Goal: Information Seeking & Learning: Learn about a topic

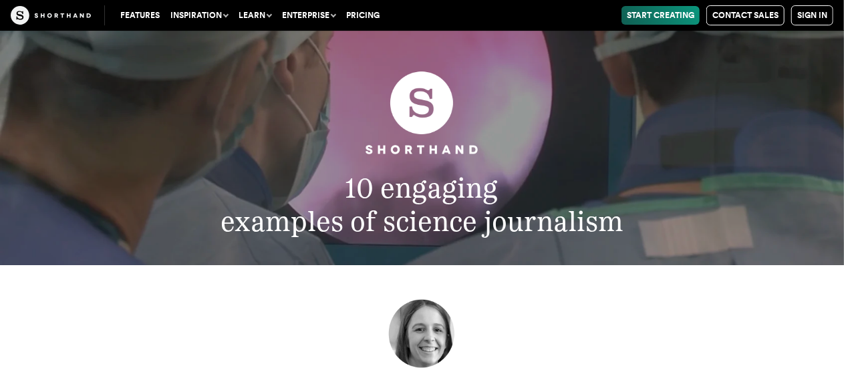
click at [524, 239] on header "10 engaging examples of science journalism" at bounding box center [422, 148] width 844 height 235
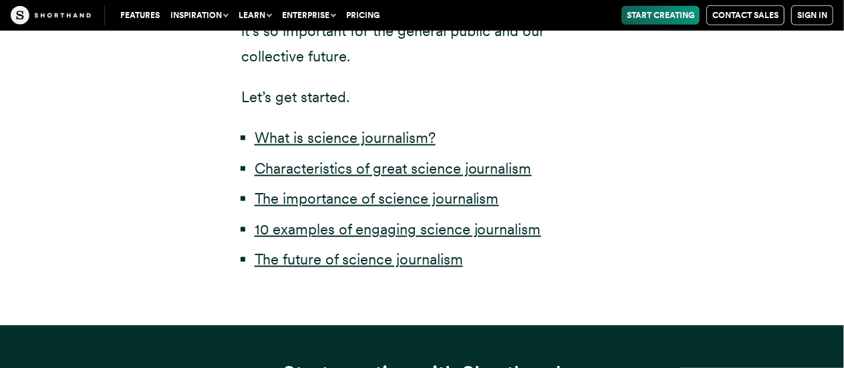
scroll to position [722, 0]
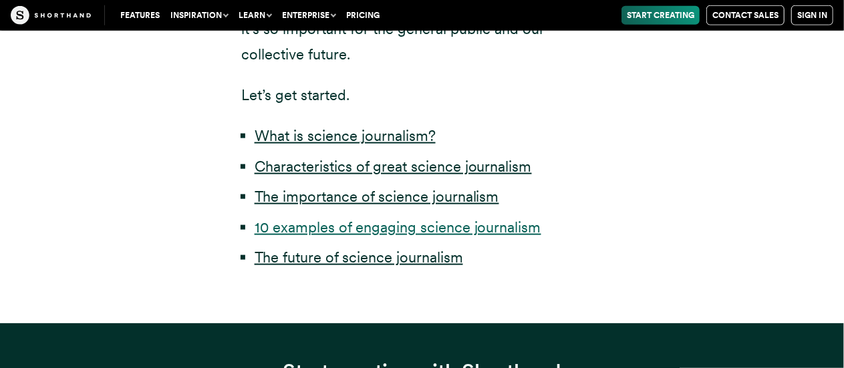
click at [497, 229] on link "10 examples of engaging science journalism" at bounding box center [398, 226] width 287 height 17
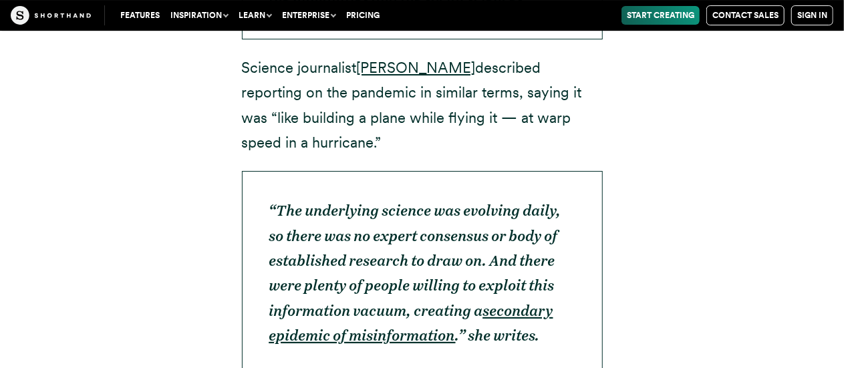
scroll to position [5646, 0]
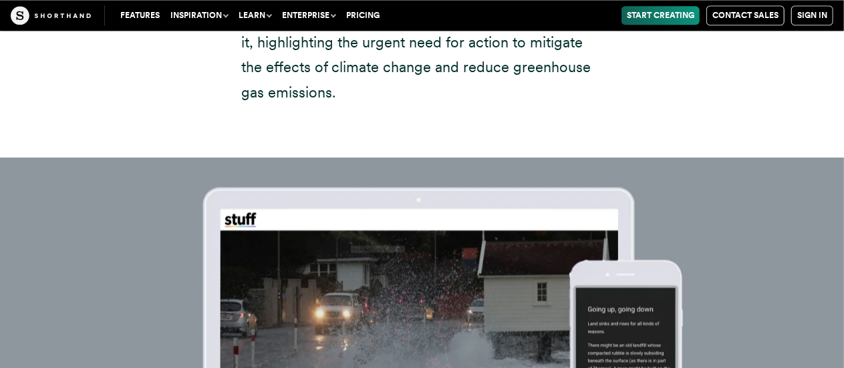
scroll to position [6823, 0]
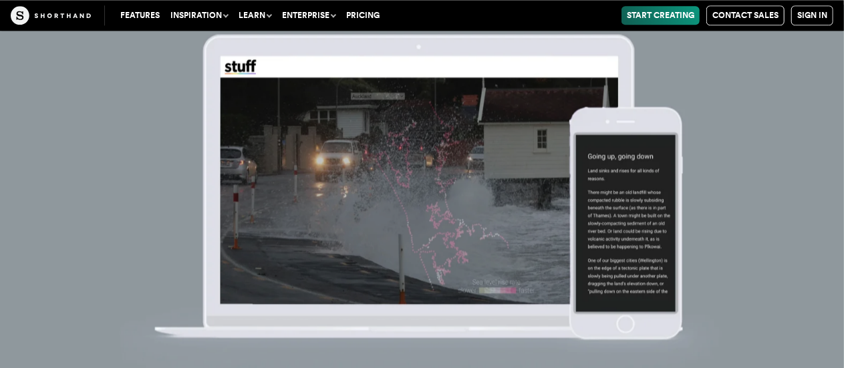
click at [648, 283] on img at bounding box center [422, 189] width 844 height 368
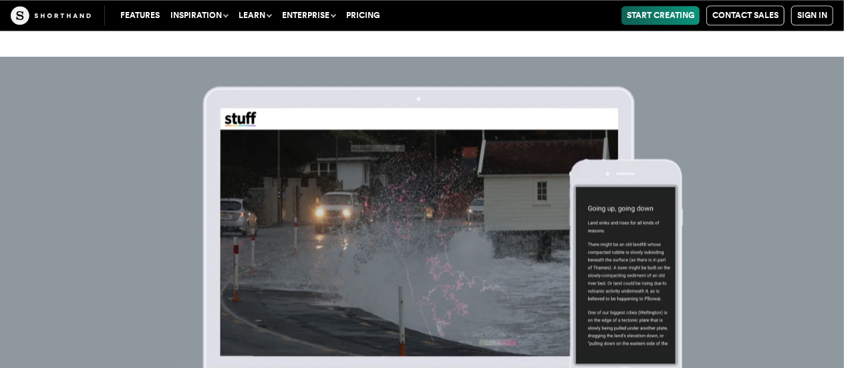
scroll to position [6769, 0]
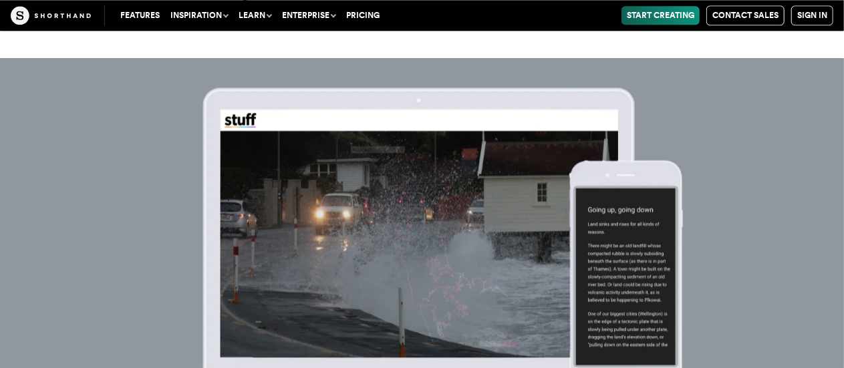
click at [820, 108] on img at bounding box center [422, 242] width 844 height 368
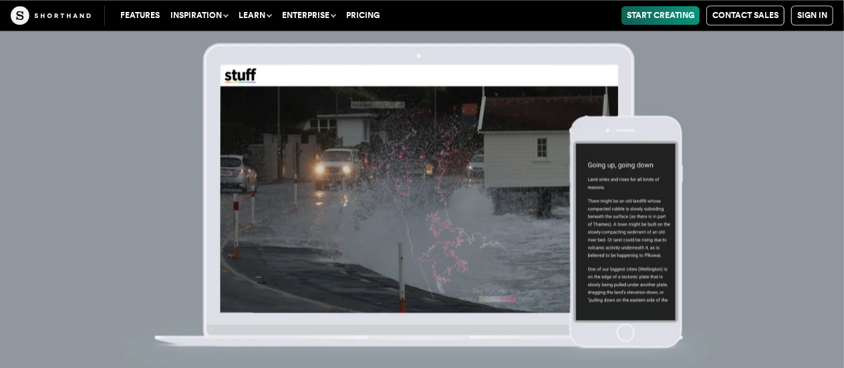
scroll to position [6823, 0]
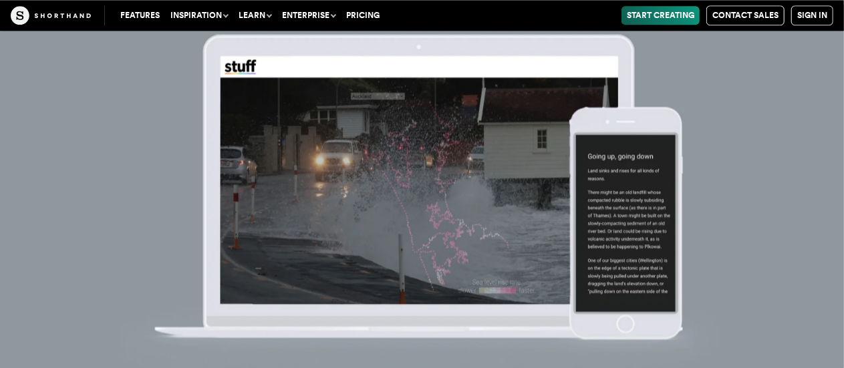
click at [608, 204] on img at bounding box center [422, 189] width 844 height 368
click at [448, 216] on img at bounding box center [422, 189] width 844 height 368
click at [350, 209] on img at bounding box center [422, 189] width 844 height 368
drag, startPoint x: 350, startPoint y: 209, endPoint x: 855, endPoint y: 112, distance: 513.8
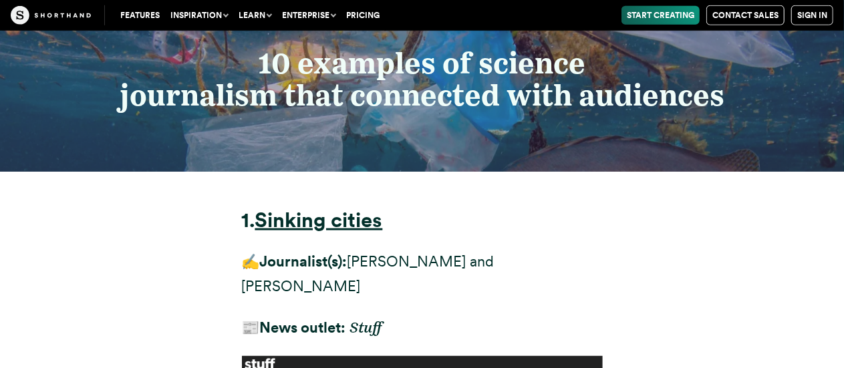
scroll to position [5762, 0]
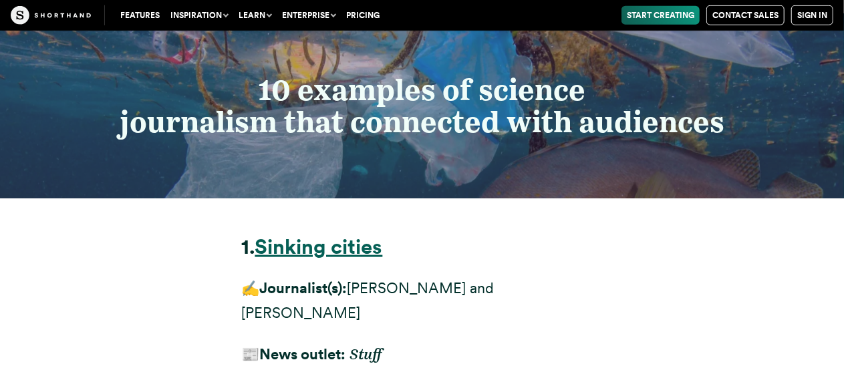
click at [363, 235] on strong "Sinking cities" at bounding box center [319, 247] width 128 height 25
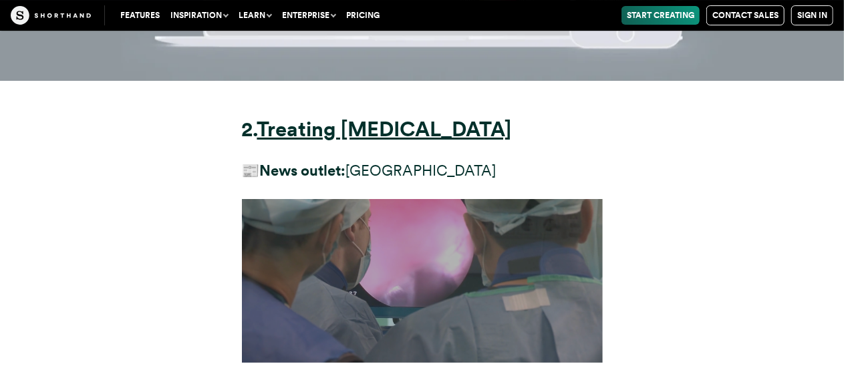
scroll to position [7407, 0]
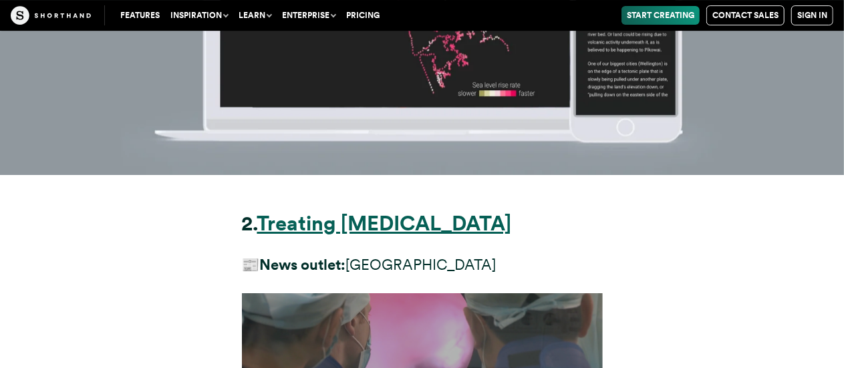
click at [404, 211] on strong "Treating [MEDICAL_DATA]" at bounding box center [384, 223] width 255 height 25
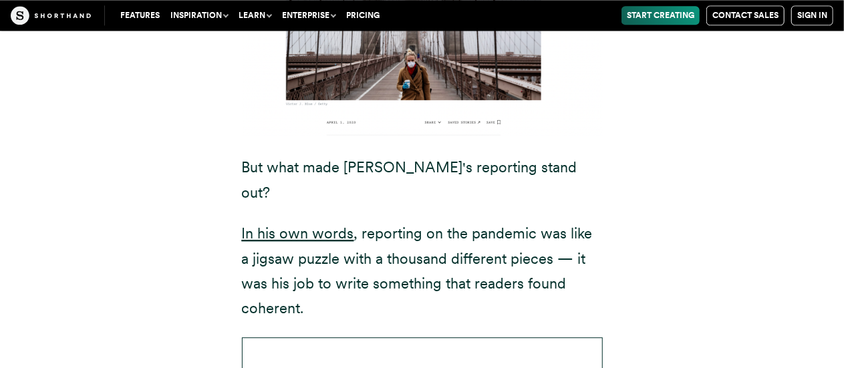
scroll to position [722, 0]
